Goal: Task Accomplishment & Management: Use online tool/utility

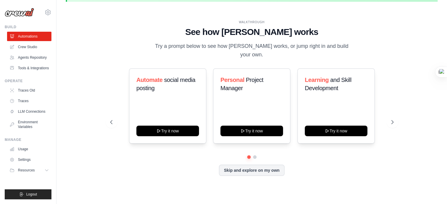
scroll to position [20, 0]
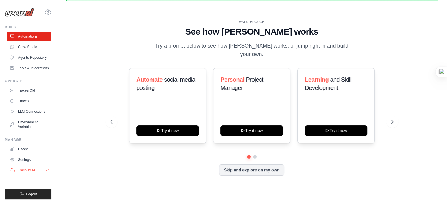
click at [42, 168] on button "Resources" at bounding box center [30, 170] width 44 height 9
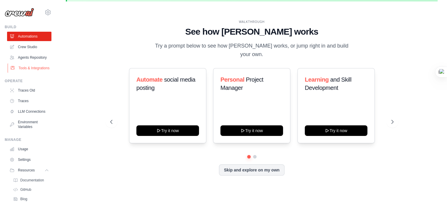
scroll to position [0, 0]
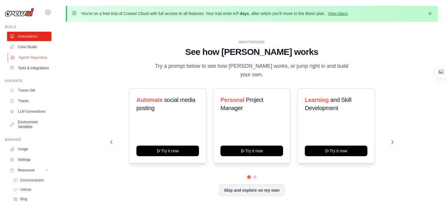
click at [32, 60] on link "Agents Repository" at bounding box center [30, 57] width 44 height 9
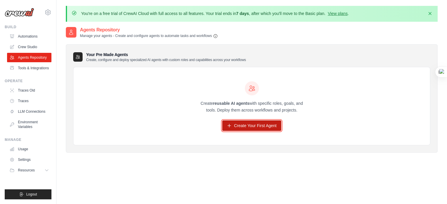
click at [264, 127] on link "Create Your First Agent" at bounding box center [251, 126] width 59 height 11
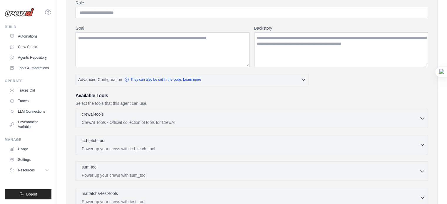
scroll to position [83, 0]
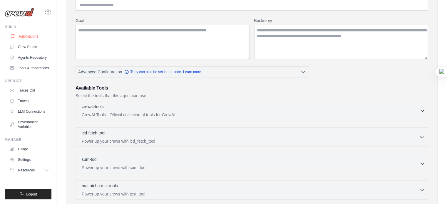
click at [23, 36] on link "Automations" at bounding box center [30, 36] width 44 height 9
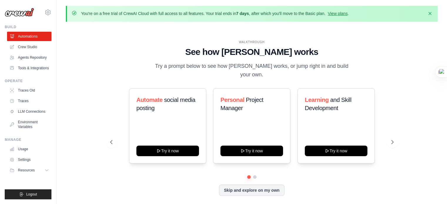
scroll to position [20, 0]
